Goal: Task Accomplishment & Management: Complete application form

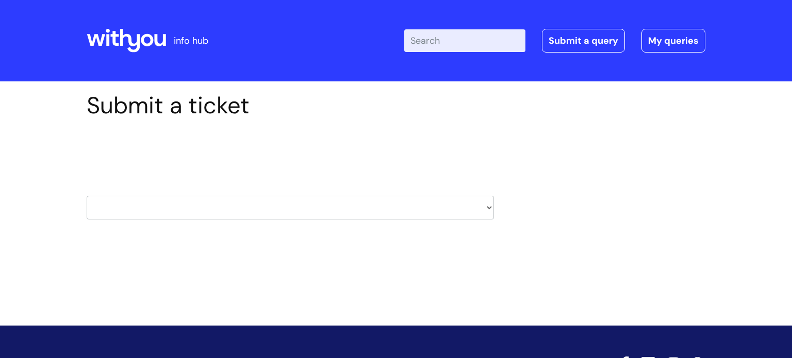
click at [491, 208] on select "HR / People IT and Support Clinical Drug Alerts Finance Accounts Data Support T…" at bounding box center [290, 208] width 407 height 24
select select "hr_/_people"
click at [87, 196] on select "HR / People IT and Support Clinical Drug Alerts Finance Accounts Data Support T…" at bounding box center [290, 208] width 407 height 24
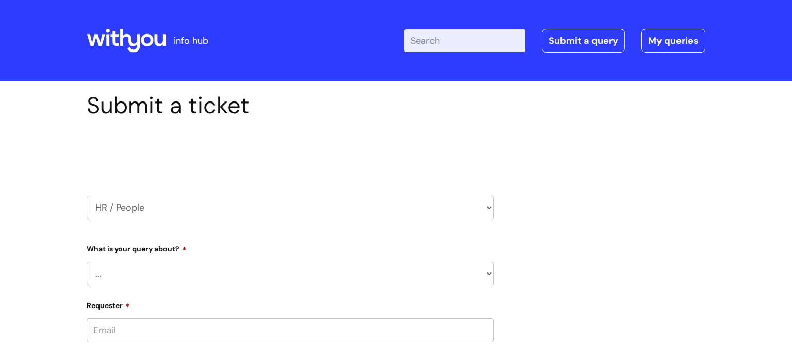
click at [490, 275] on select "... Absence Query Holiday Query Employee change request General HR Query iTrent…" at bounding box center [290, 274] width 407 height 24
select select "General HR Query"
click at [87, 262] on select "... Absence Query Holiday Query Employee change request General HR Query iTrent…" at bounding box center [290, 274] width 407 height 24
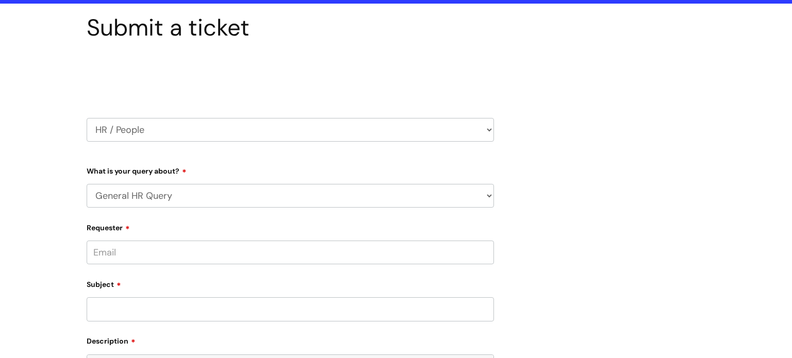
scroll to position [84, 0]
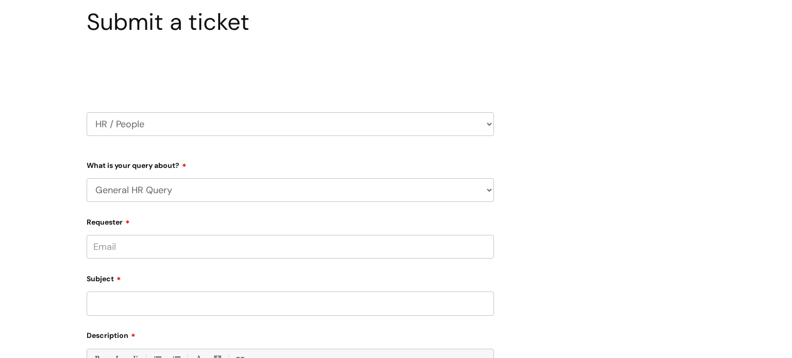
click at [414, 242] on input "Requester" at bounding box center [290, 247] width 407 height 24
type input "James.Simons@wearewithyou.org.uk"
click at [233, 301] on input "Subject" at bounding box center [290, 304] width 407 height 24
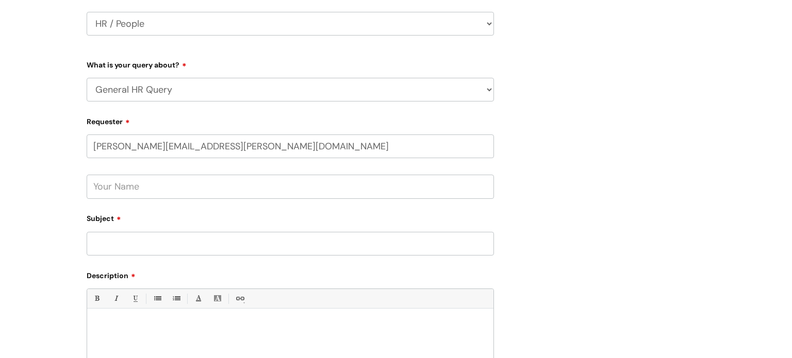
scroll to position [187, 0]
click at [237, 240] on input "Subject" at bounding box center [290, 241] width 407 height 24
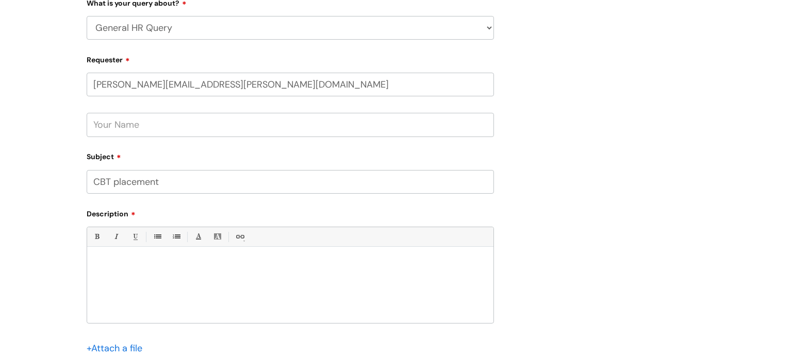
scroll to position [249, 0]
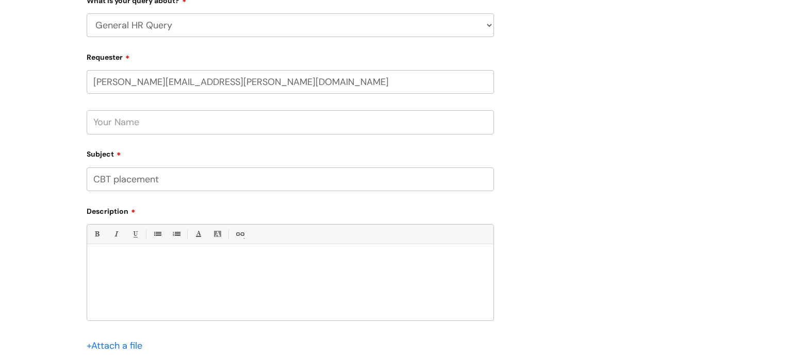
type input "CBT placement"
click at [108, 257] on p at bounding box center [290, 261] width 391 height 9
paste div
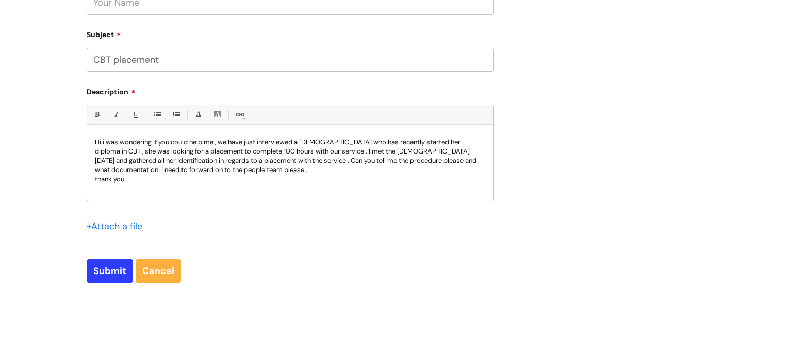
scroll to position [370, 0]
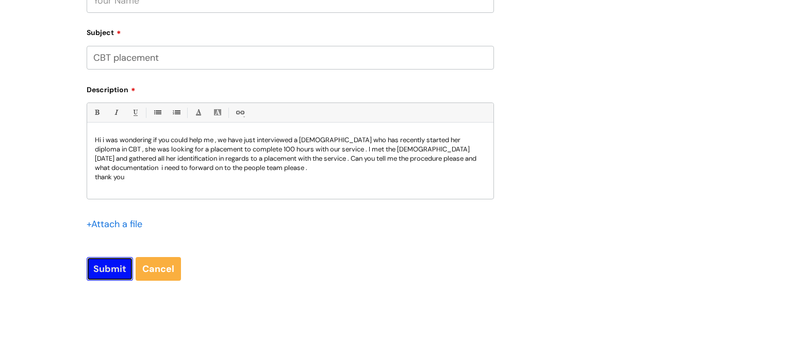
click at [111, 268] on input "Submit" at bounding box center [110, 269] width 46 height 24
type input "Please Wait..."
